Goal: Transaction & Acquisition: Download file/media

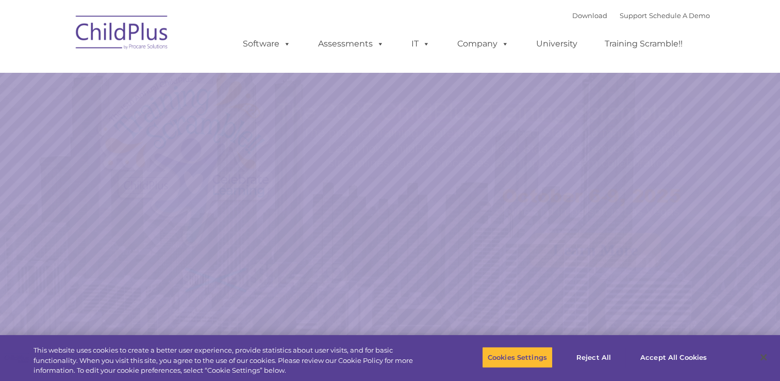
select select "MEDIUM"
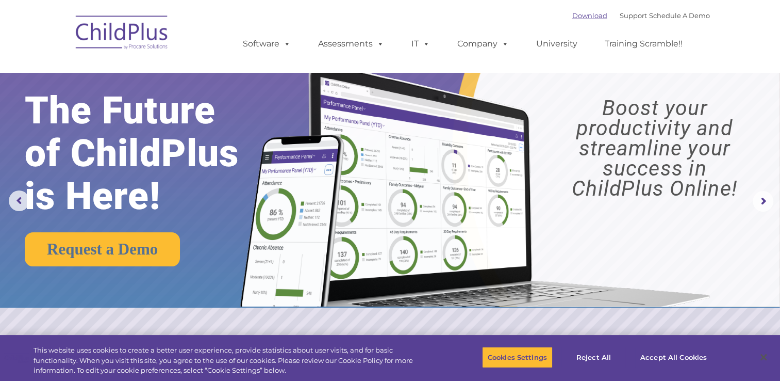
click at [572, 15] on link "Download" at bounding box center [589, 15] width 35 height 8
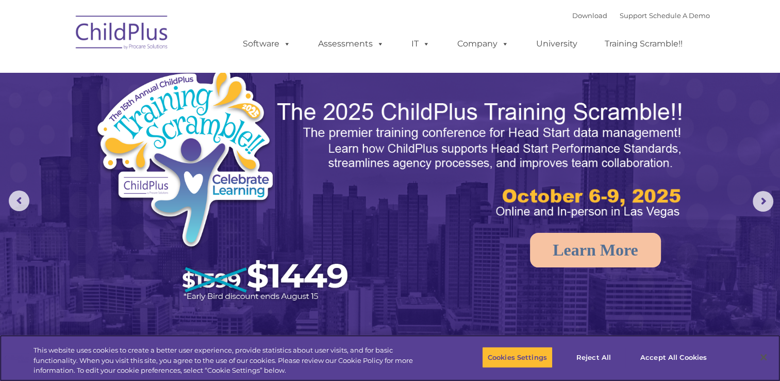
select select "MEDIUM"
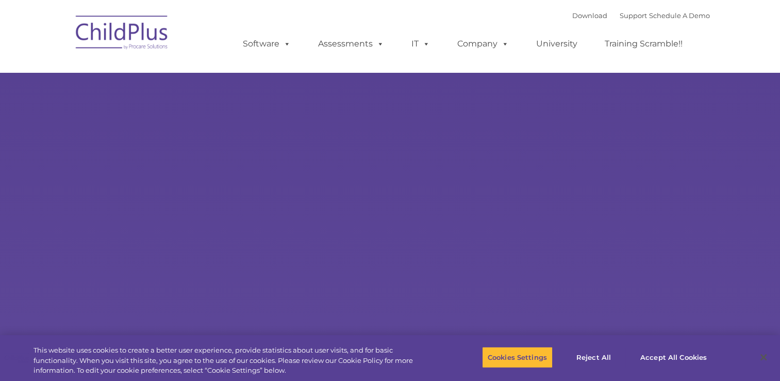
select select "MEDIUM"
